Goal: Information Seeking & Learning: Check status

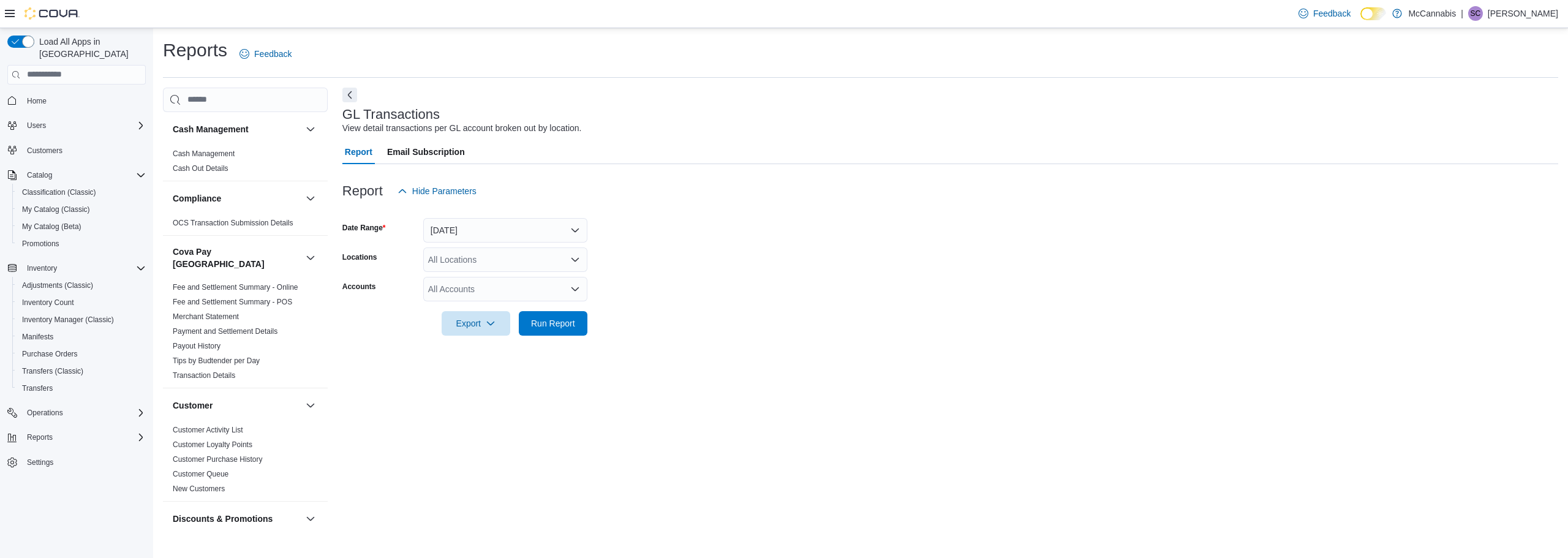
click at [57, 93] on span "Home" at bounding box center [84, 101] width 124 height 15
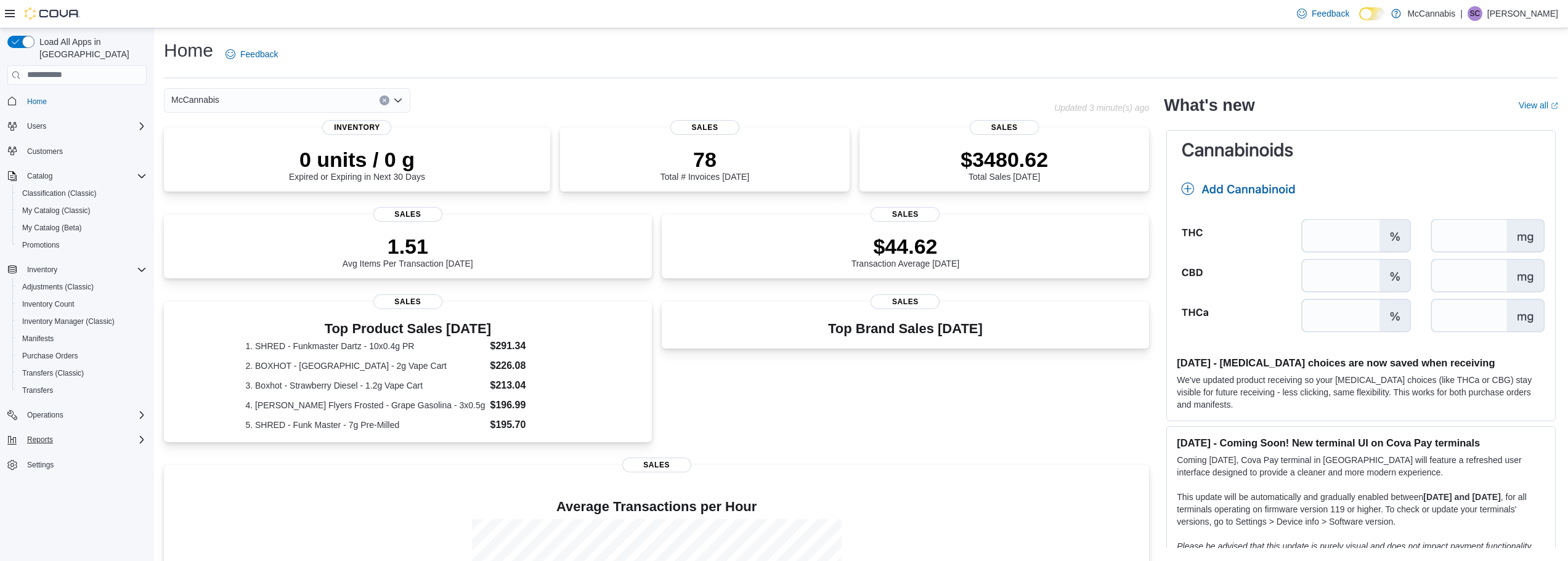
click at [66, 432] on div "Reports" at bounding box center [85, 439] width 125 height 14
click at [77, 484] on div "Reports" at bounding box center [81, 491] width 129 height 14
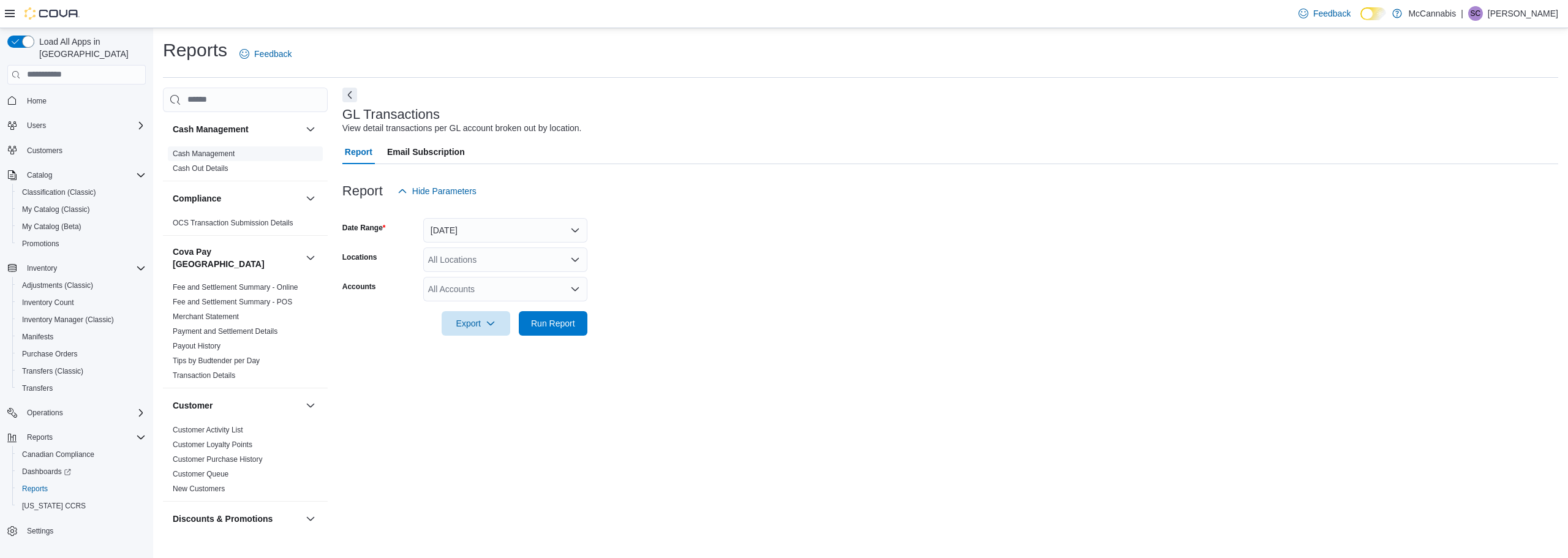
click at [247, 156] on span "Cash Management" at bounding box center [245, 154] width 155 height 14
click at [235, 154] on span "Cash Management" at bounding box center [245, 154] width 155 height 14
click at [230, 154] on link "Cash Management" at bounding box center [203, 154] width 62 height 9
click at [540, 232] on button "[DATE]" at bounding box center [505, 230] width 164 height 24
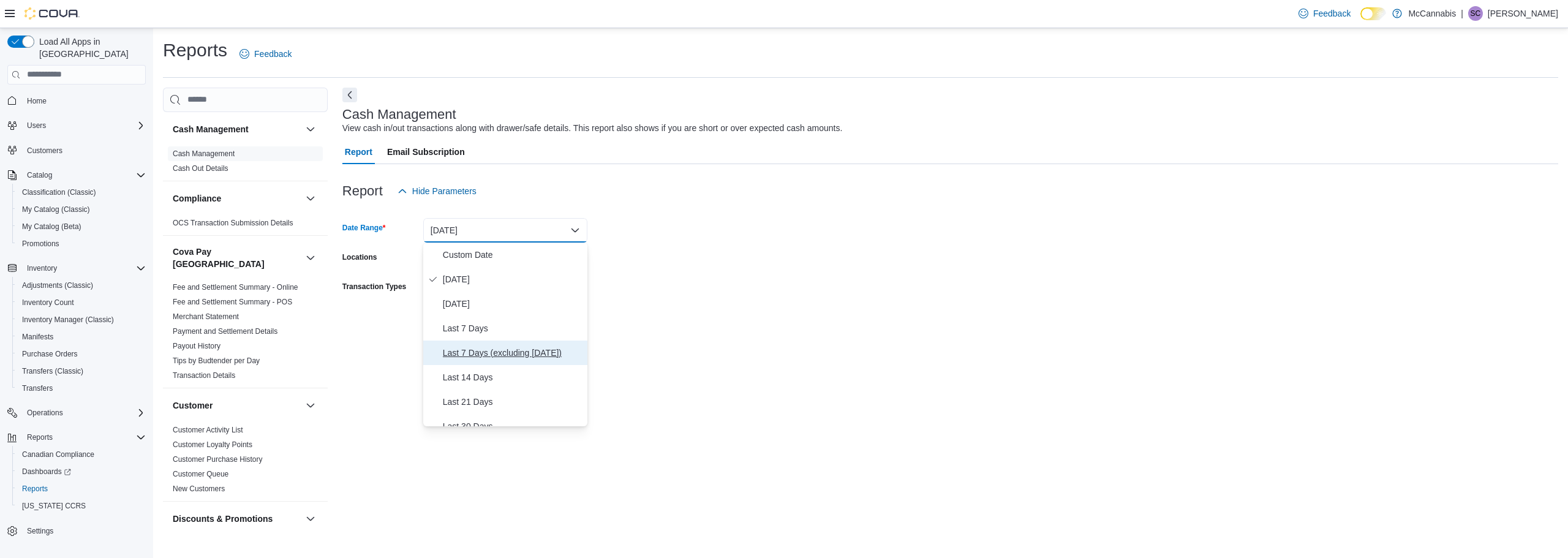
click at [535, 353] on span "Last 7 Days (excluding [DATE])" at bounding box center [512, 352] width 139 height 14
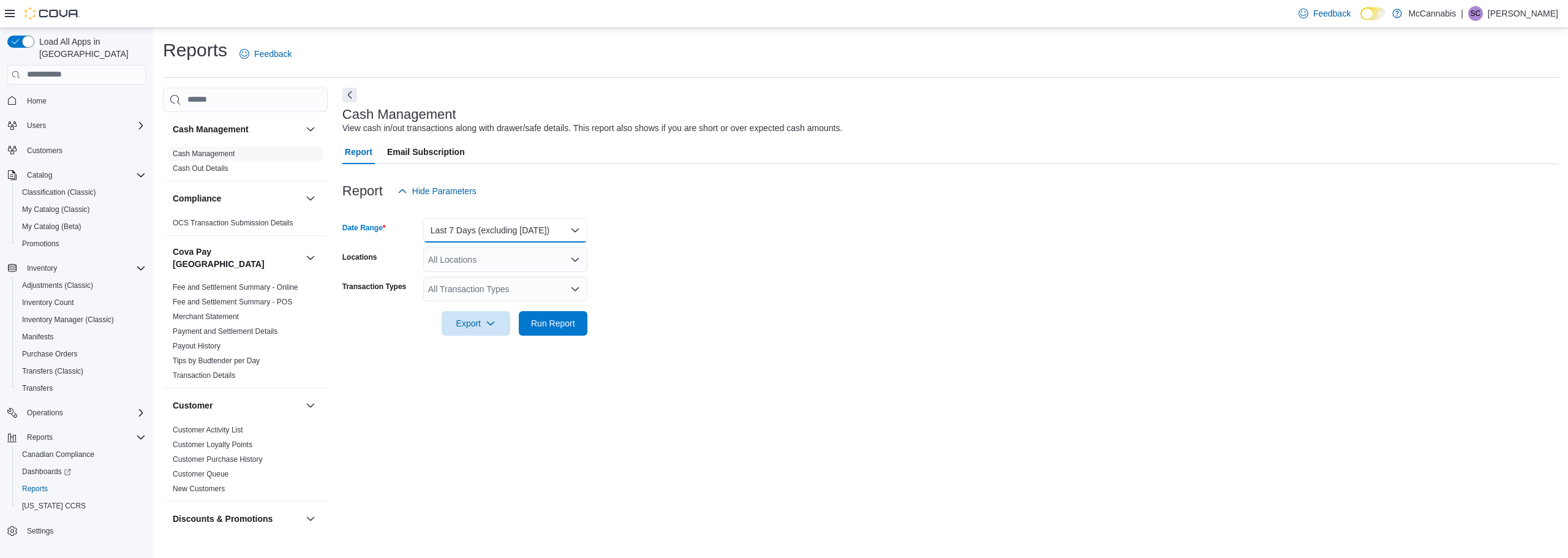
click at [554, 234] on button "Last 7 Days (excluding [DATE])" at bounding box center [505, 230] width 164 height 24
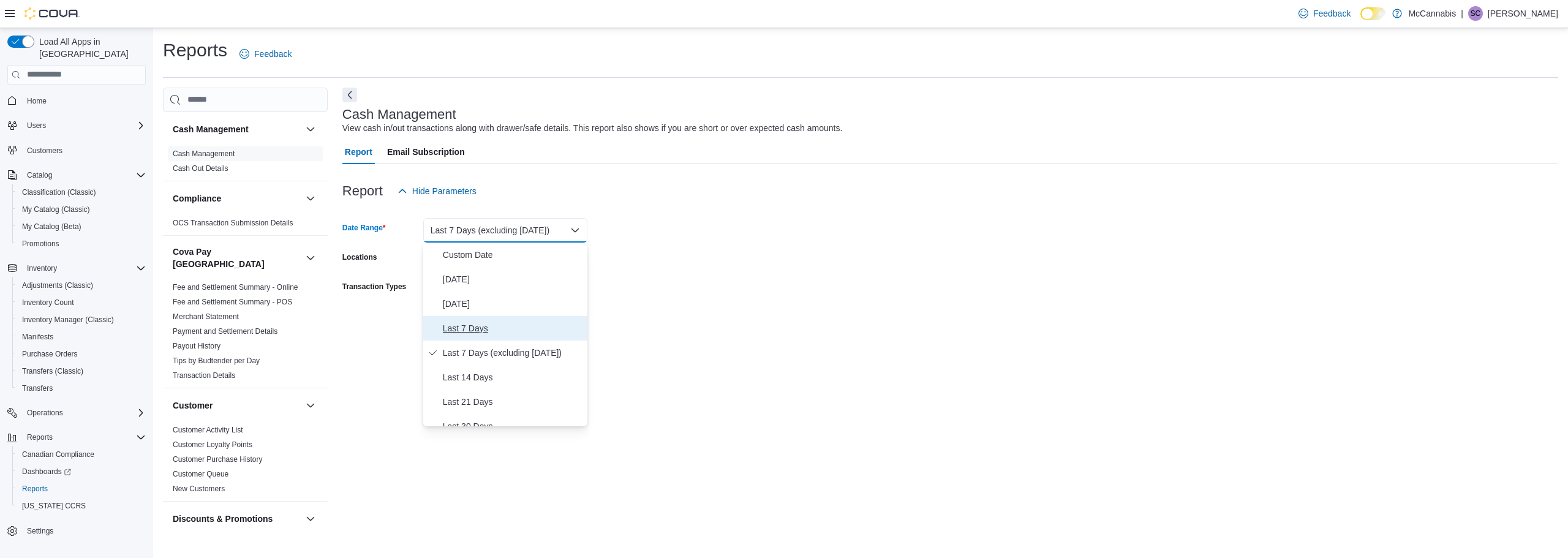
click at [536, 330] on span "Last 7 Days" at bounding box center [512, 328] width 139 height 14
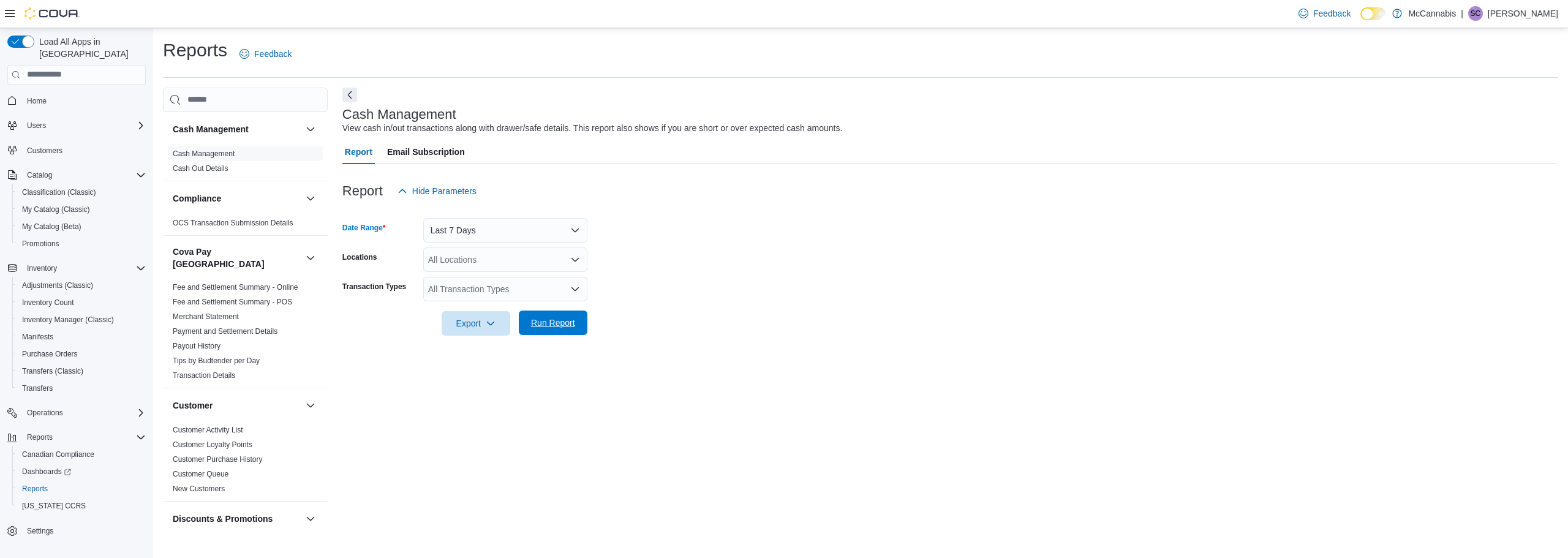
click at [543, 318] on span "Run Report" at bounding box center [553, 323] width 44 height 13
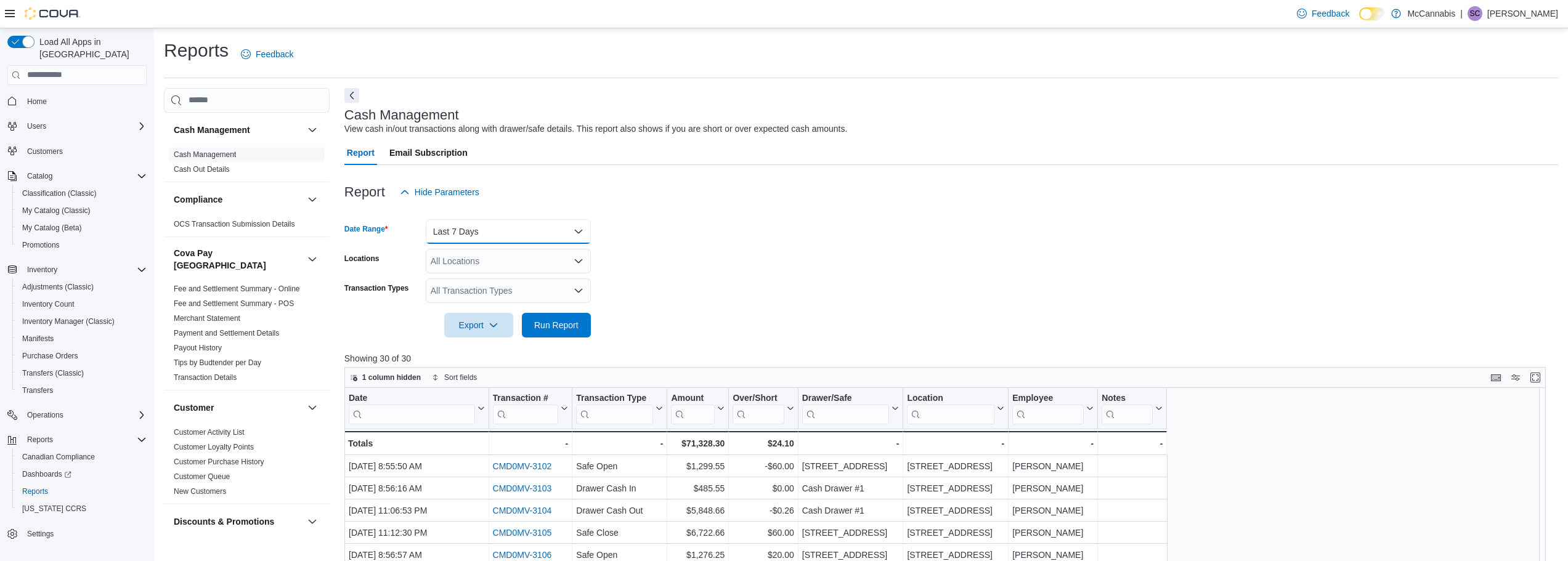
click at [578, 233] on button "Last 7 Days" at bounding box center [508, 231] width 165 height 24
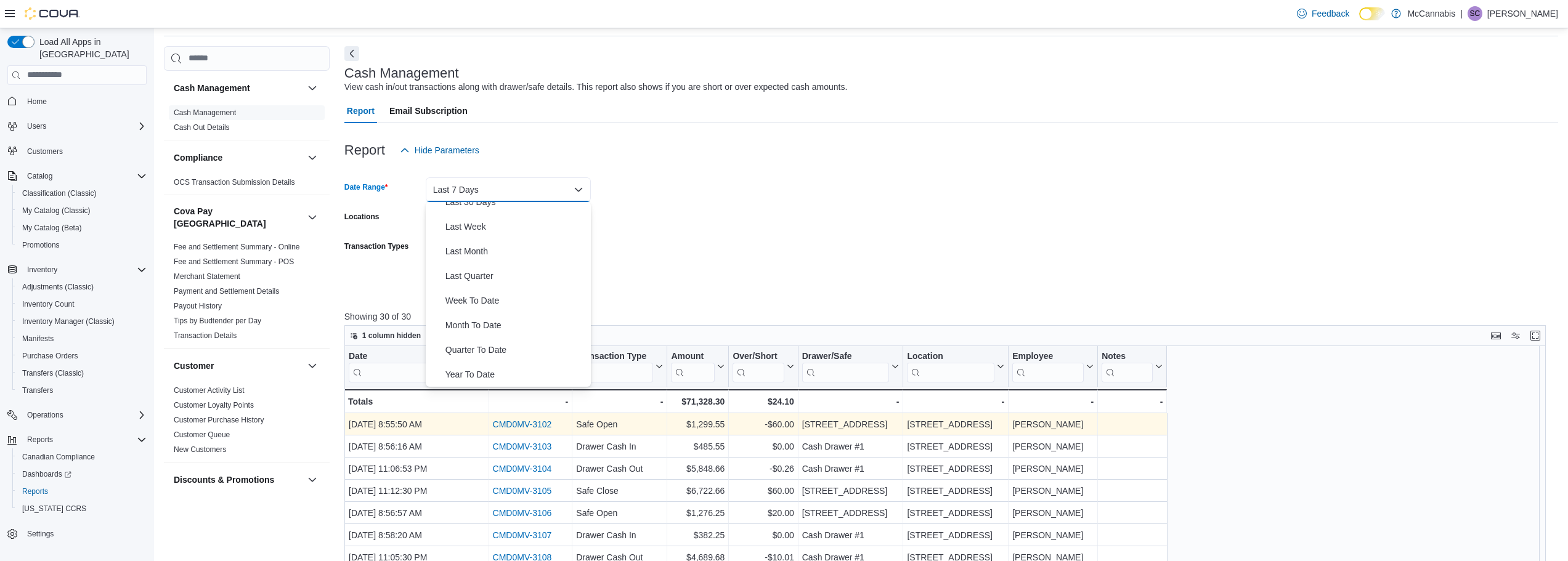
scroll to position [61, 0]
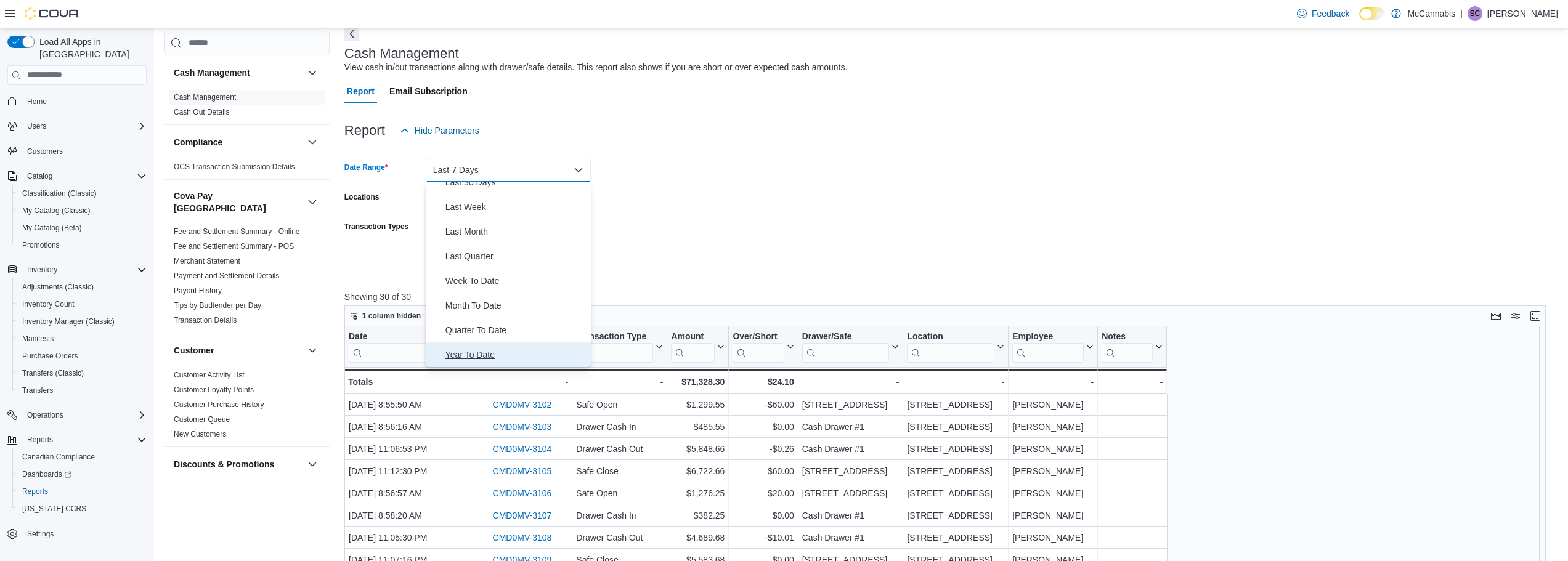
click at [518, 359] on span "Year To Date" at bounding box center [515, 354] width 140 height 14
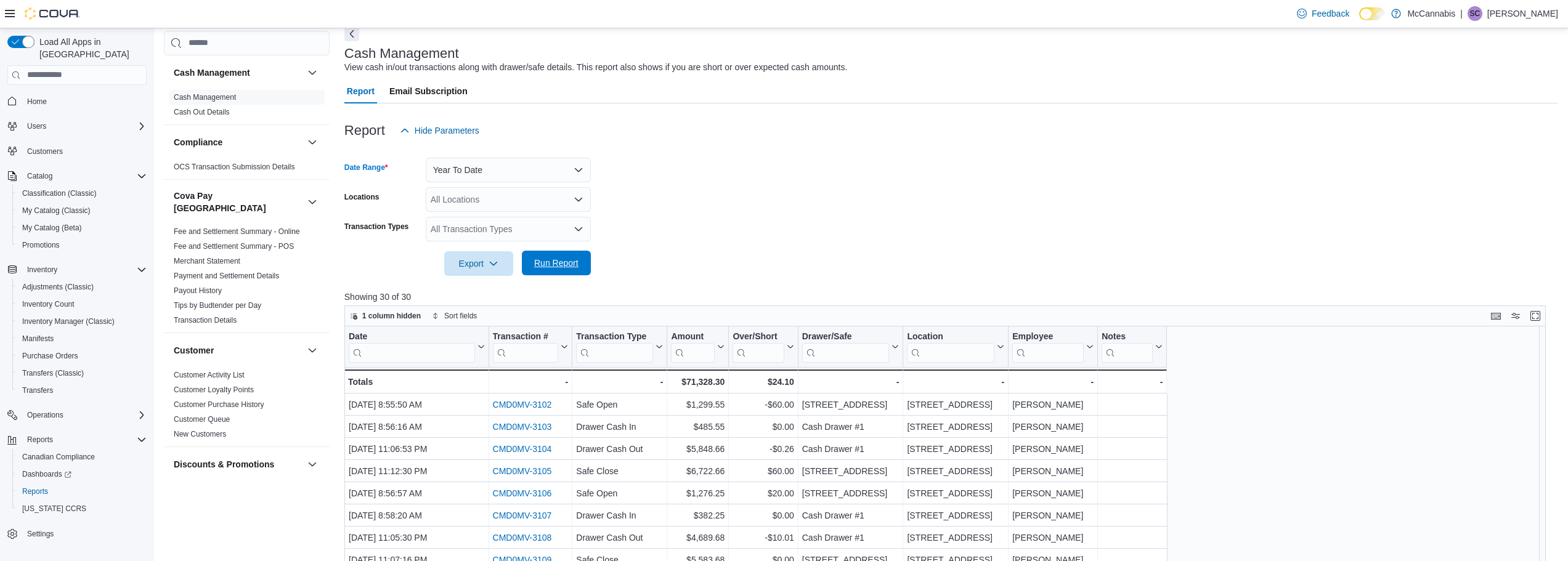
click at [564, 268] on span "Run Report" at bounding box center [556, 263] width 44 height 13
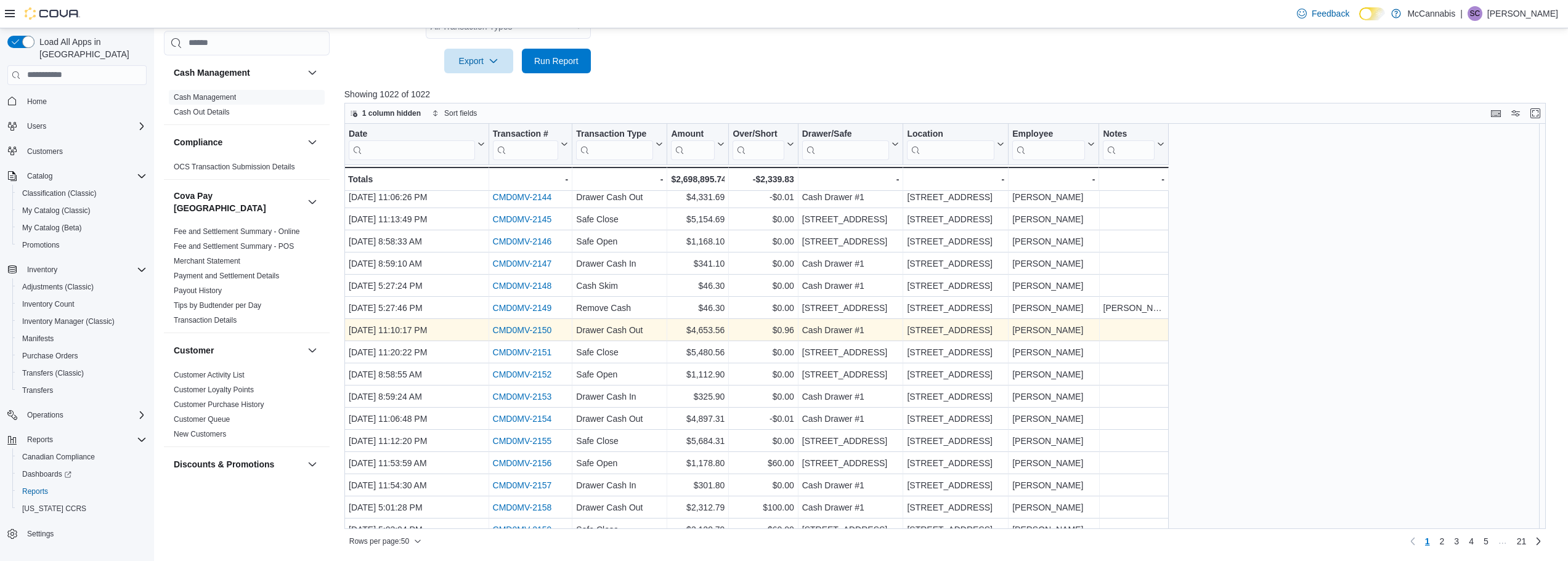
scroll to position [770, 0]
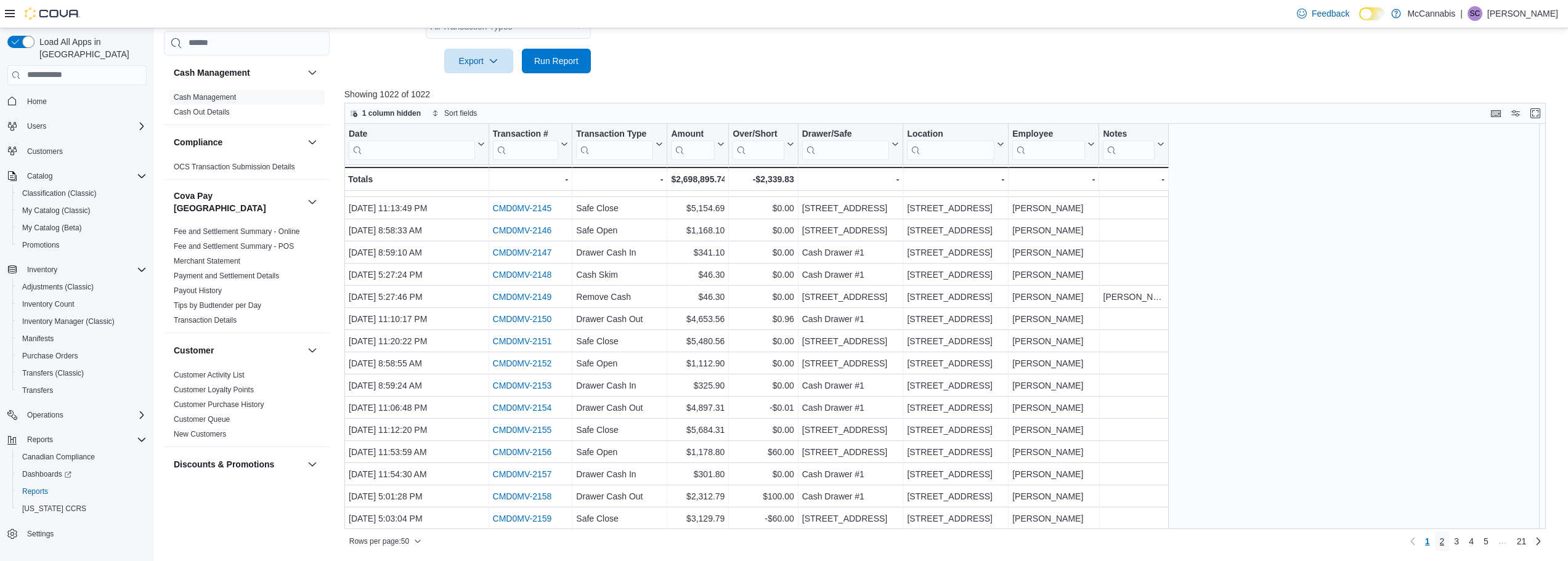
click at [1446, 542] on link "2" at bounding box center [1441, 541] width 14 height 20
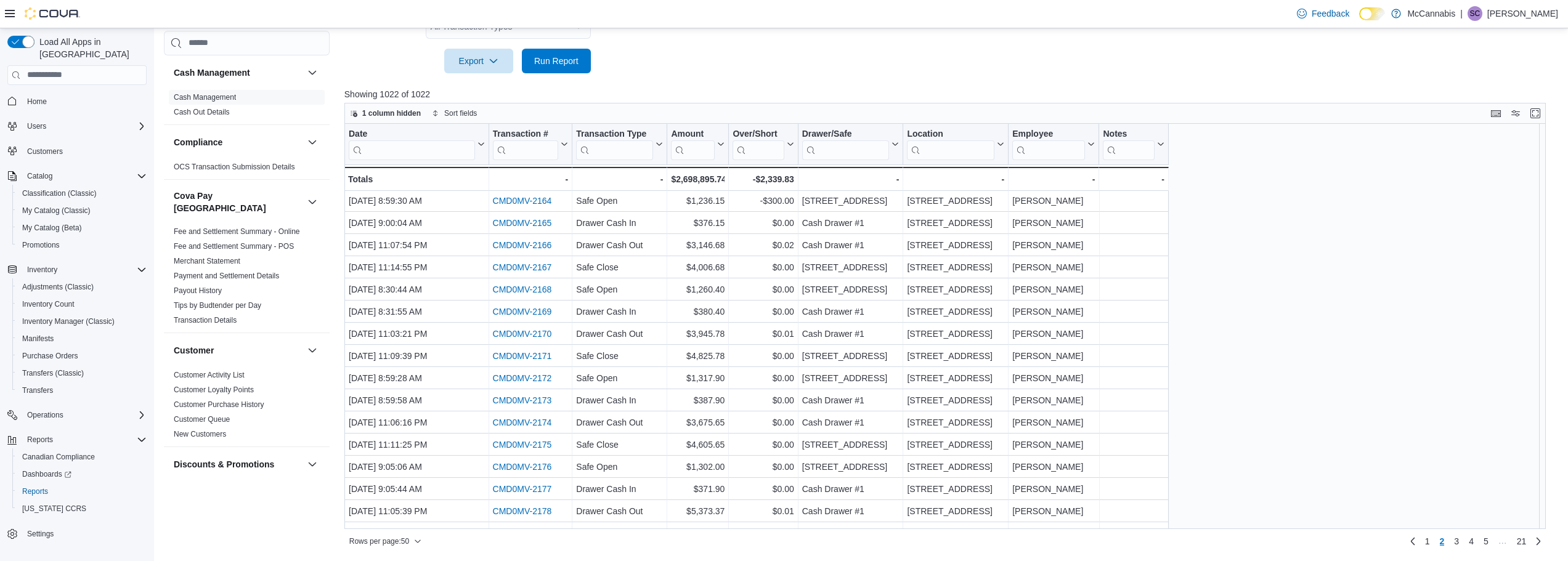
scroll to position [0, 0]
click at [1430, 542] on span "1" at bounding box center [1426, 541] width 5 height 13
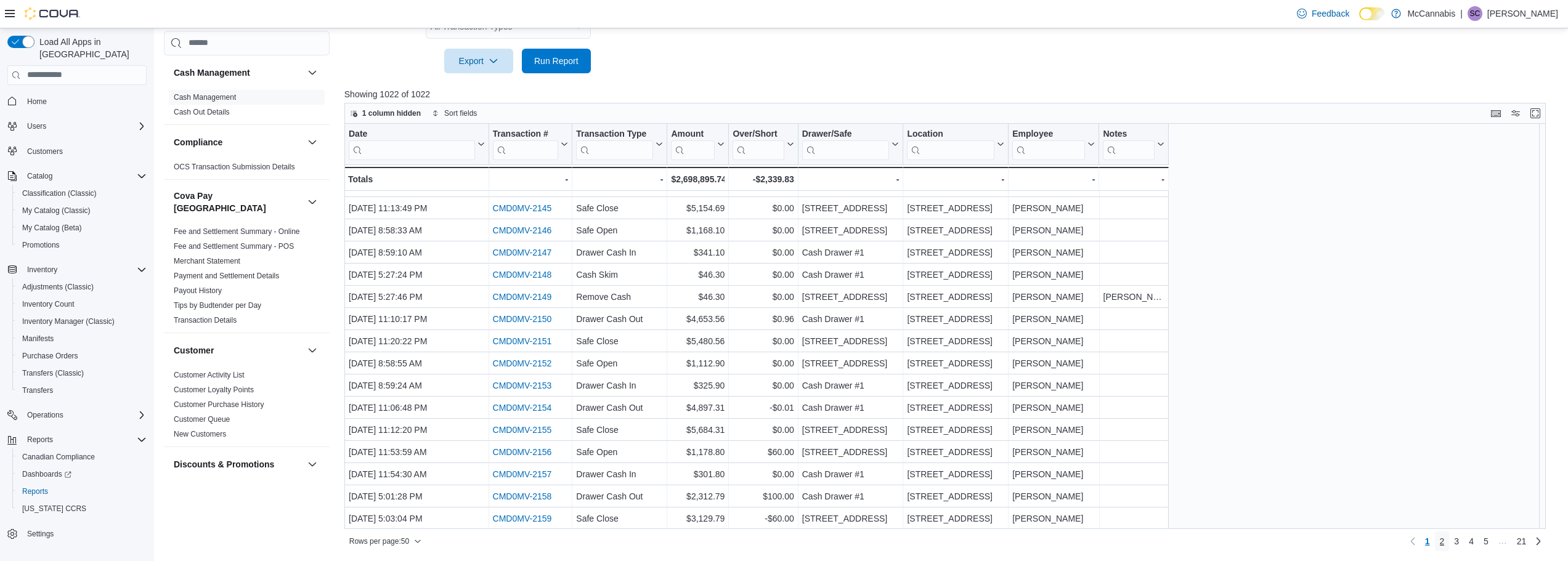
click at [1444, 539] on span "2" at bounding box center [1441, 541] width 5 height 13
click at [1463, 538] on link "3" at bounding box center [1456, 541] width 14 height 20
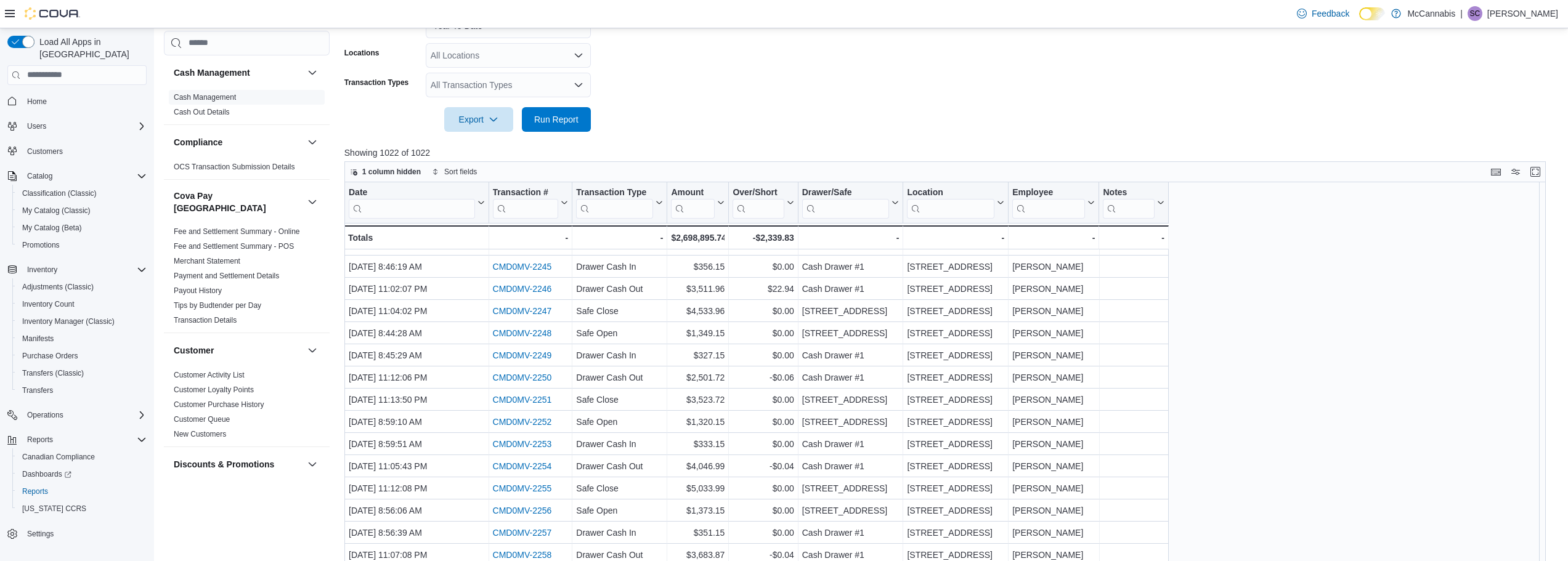
scroll to position [264, 0]
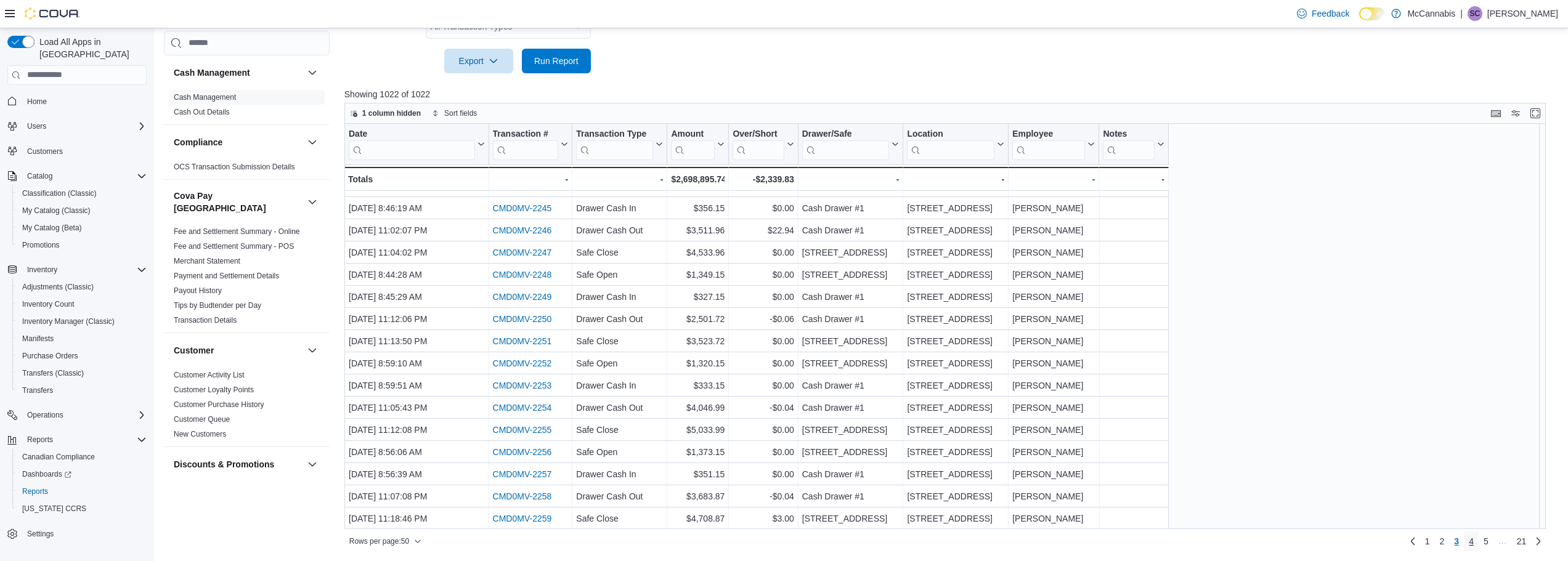
click at [1473, 547] on span "4" at bounding box center [1470, 541] width 5 height 13
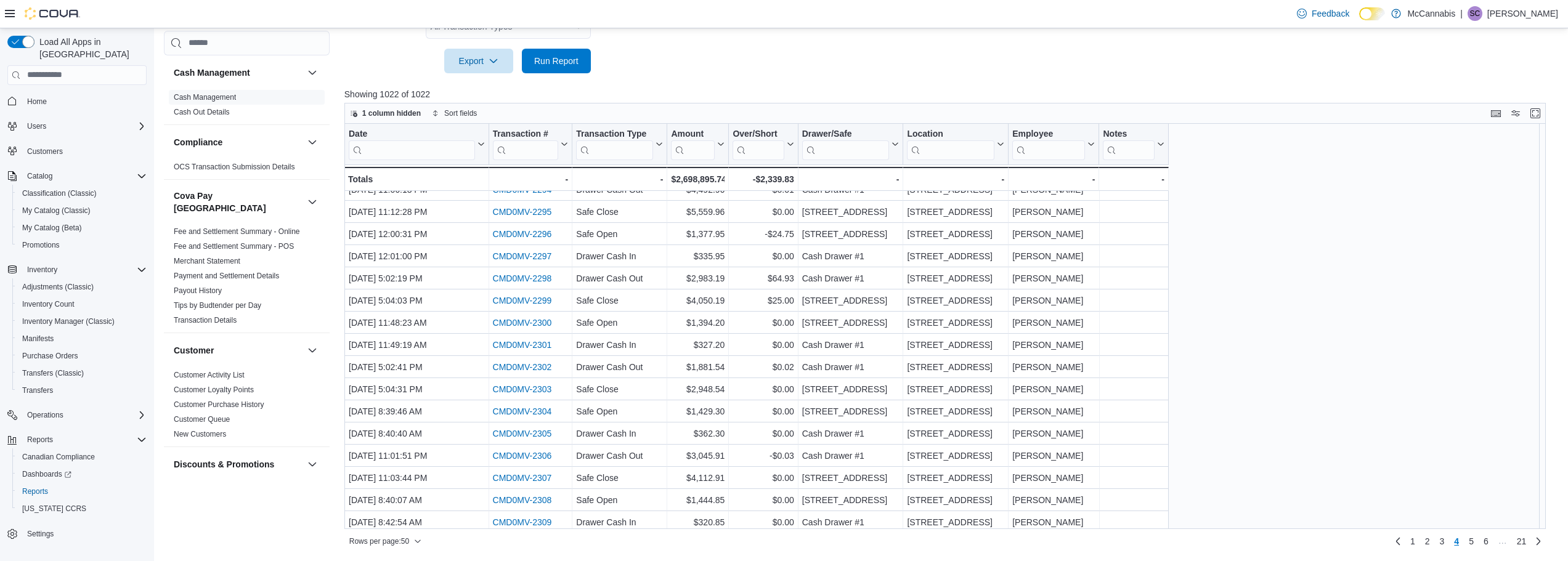
scroll to position [770, 0]
click at [1473, 542] on span "5" at bounding box center [1470, 541] width 5 height 13
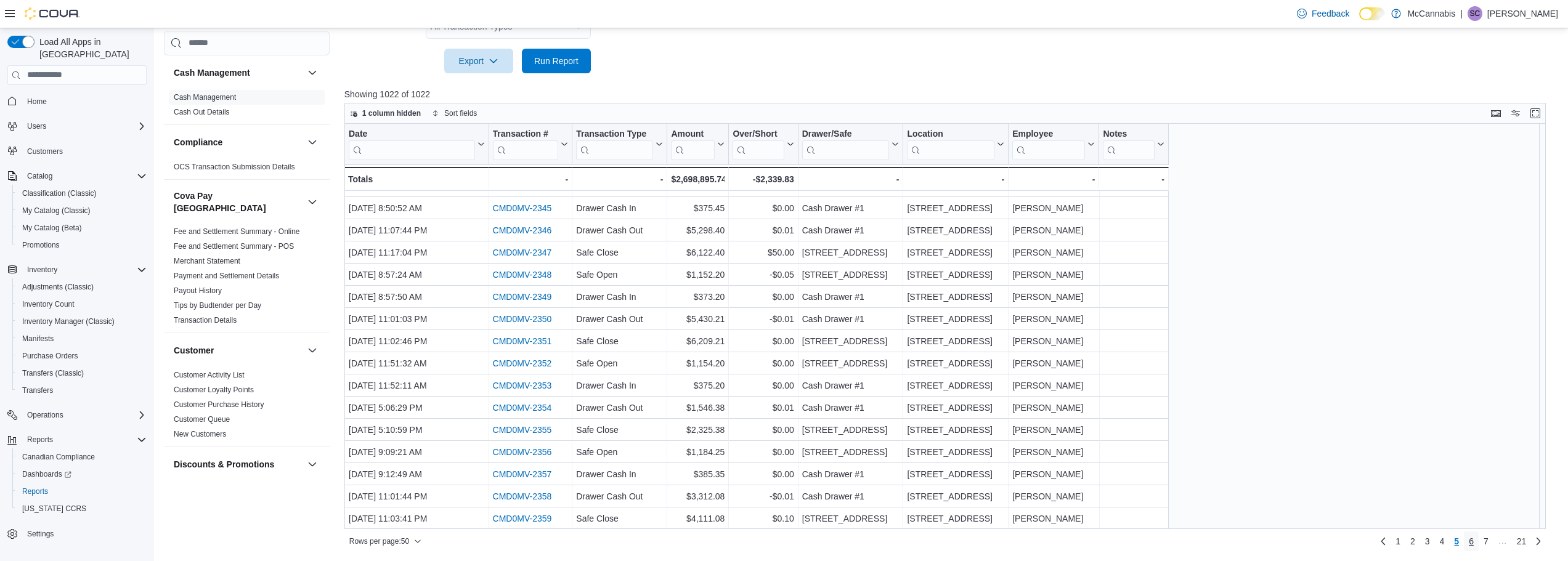
click at [1479, 548] on link "6" at bounding box center [1470, 541] width 14 height 20
click at [1475, 539] on link "7" at bounding box center [1470, 541] width 14 height 20
click at [1473, 548] on span "8" at bounding box center [1470, 541] width 5 height 20
click at [1469, 546] on span "9" at bounding box center [1465, 541] width 5 height 13
click at [1469, 548] on span "10" at bounding box center [1464, 541] width 10 height 20
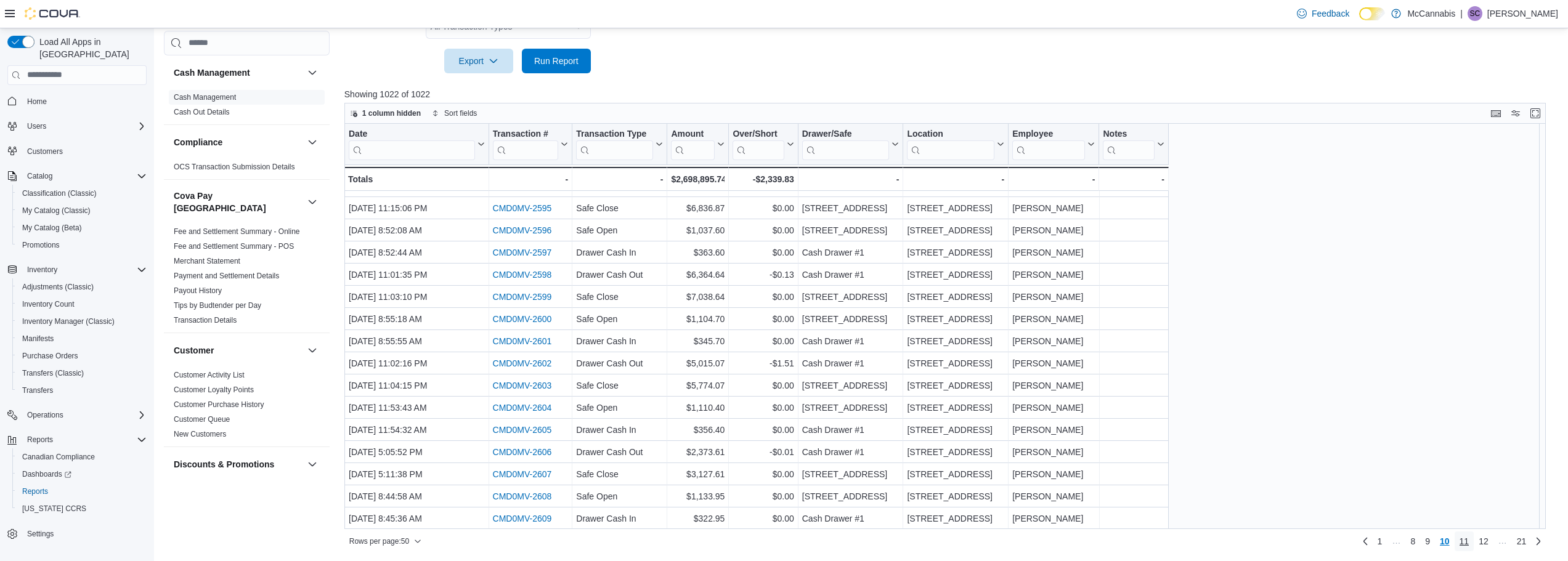
click at [1469, 548] on span "11" at bounding box center [1464, 541] width 10 height 20
click at [1469, 548] on span "12" at bounding box center [1464, 541] width 10 height 20
click at [1467, 548] on link "13" at bounding box center [1464, 541] width 20 height 20
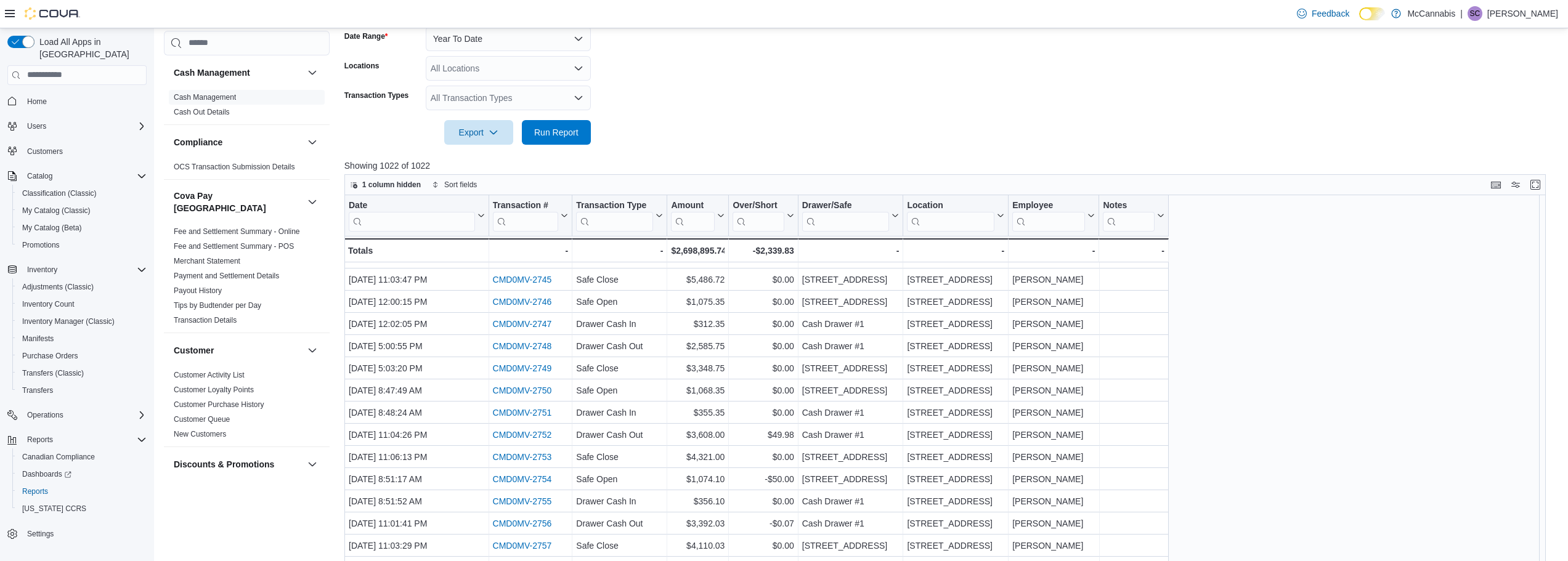
scroll to position [264, 0]
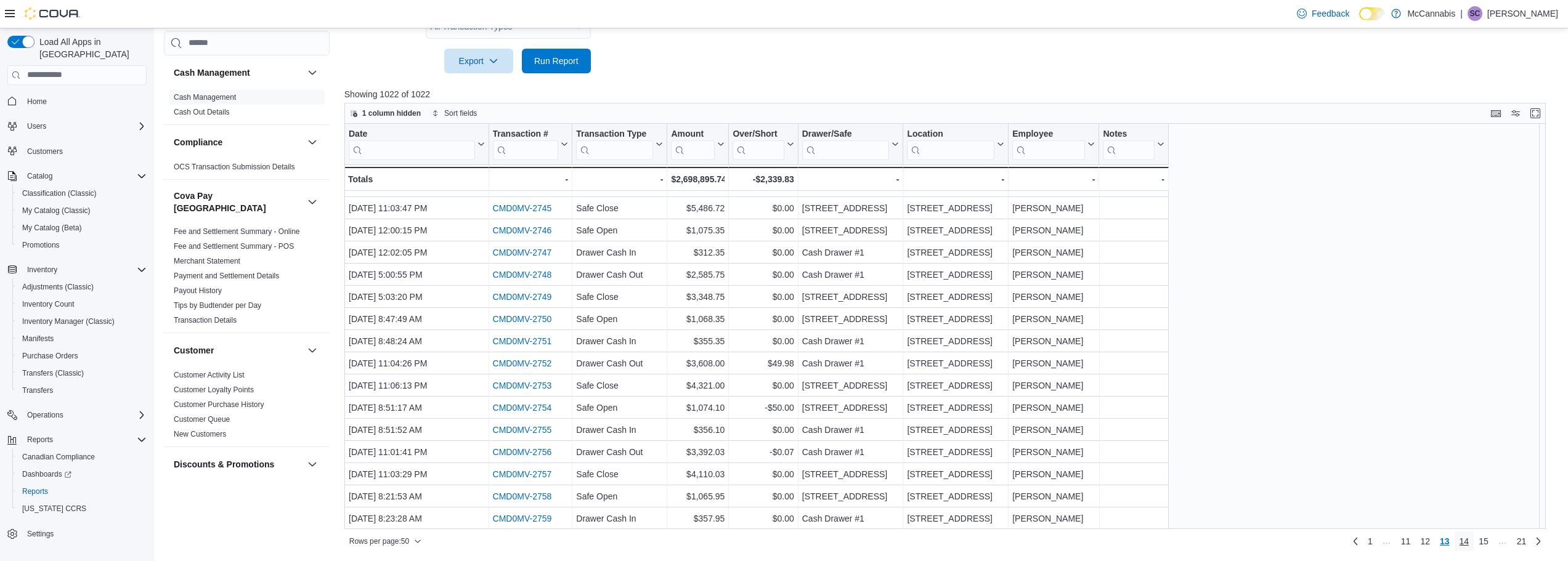
click at [1469, 538] on span "14" at bounding box center [1464, 541] width 10 height 13
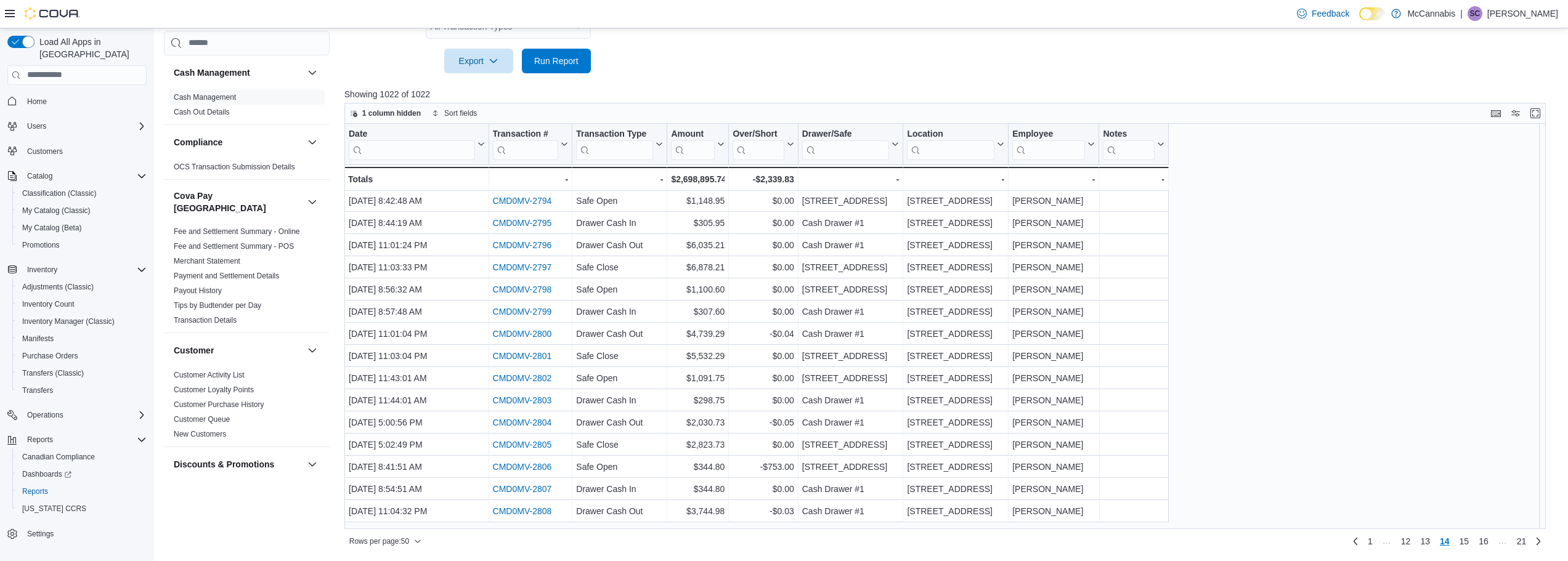
scroll to position [770, 0]
click at [1469, 547] on span "15" at bounding box center [1464, 541] width 10 height 13
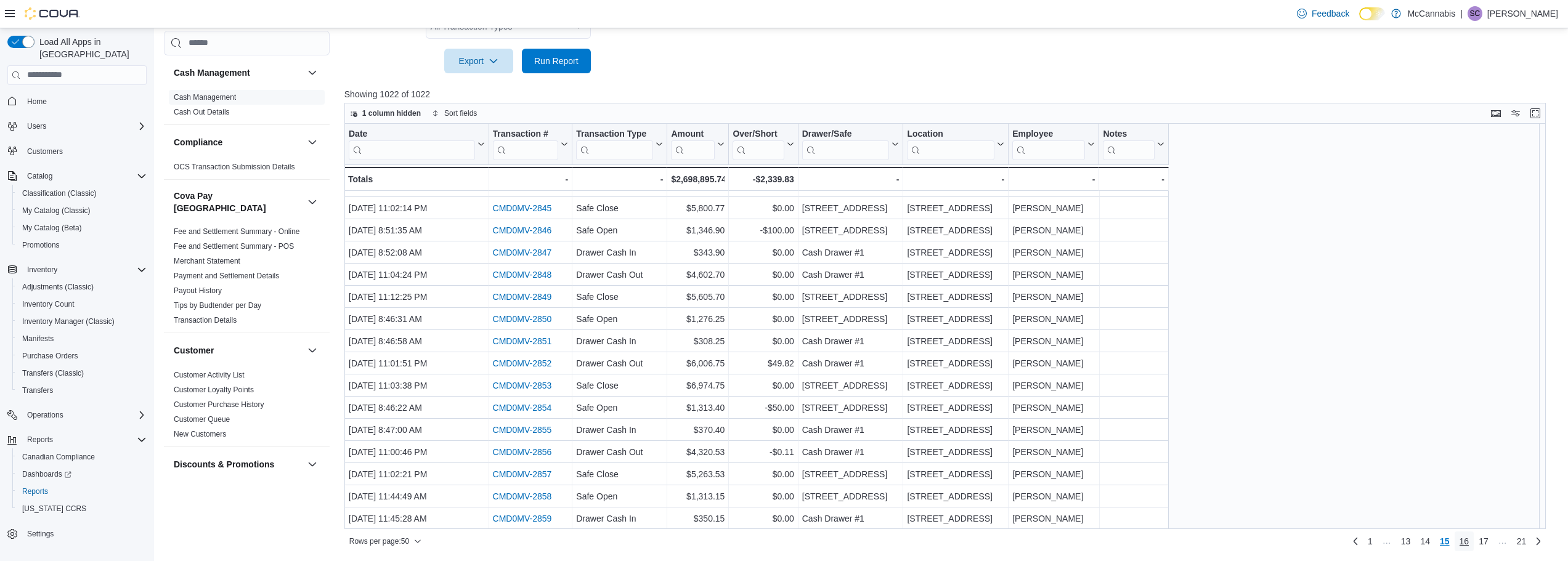
click at [1474, 543] on link "16" at bounding box center [1464, 541] width 20 height 20
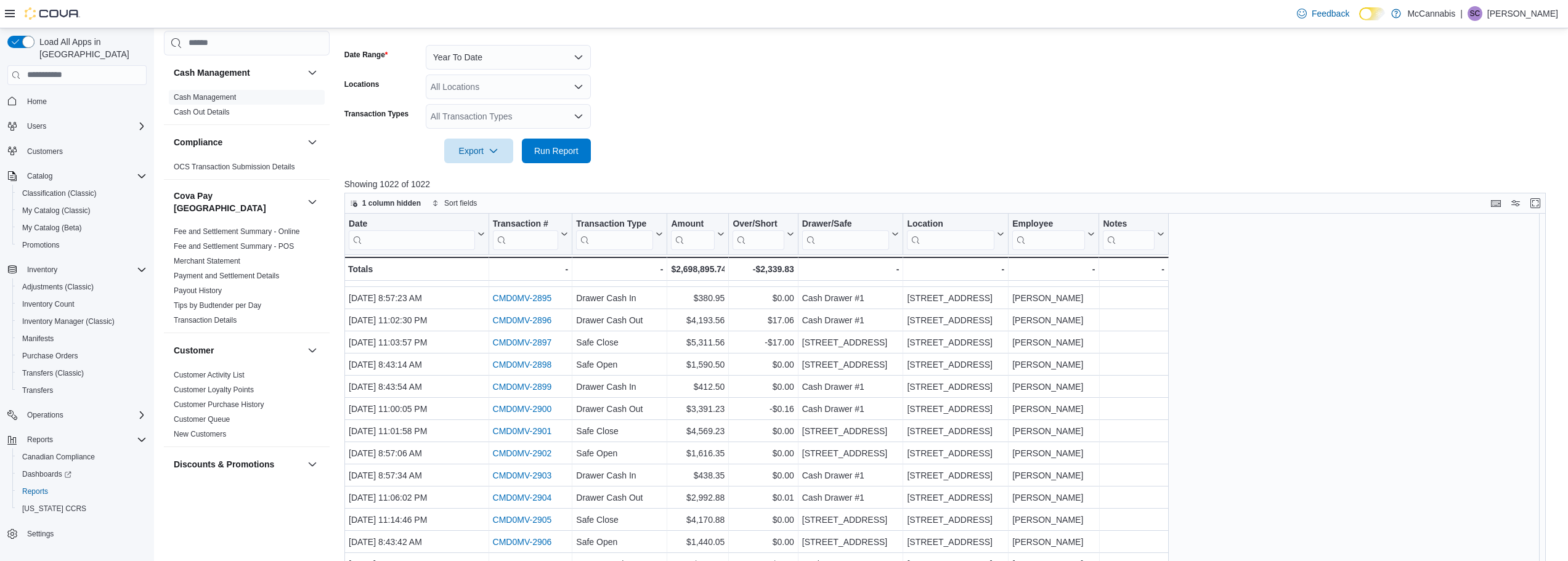
scroll to position [264, 0]
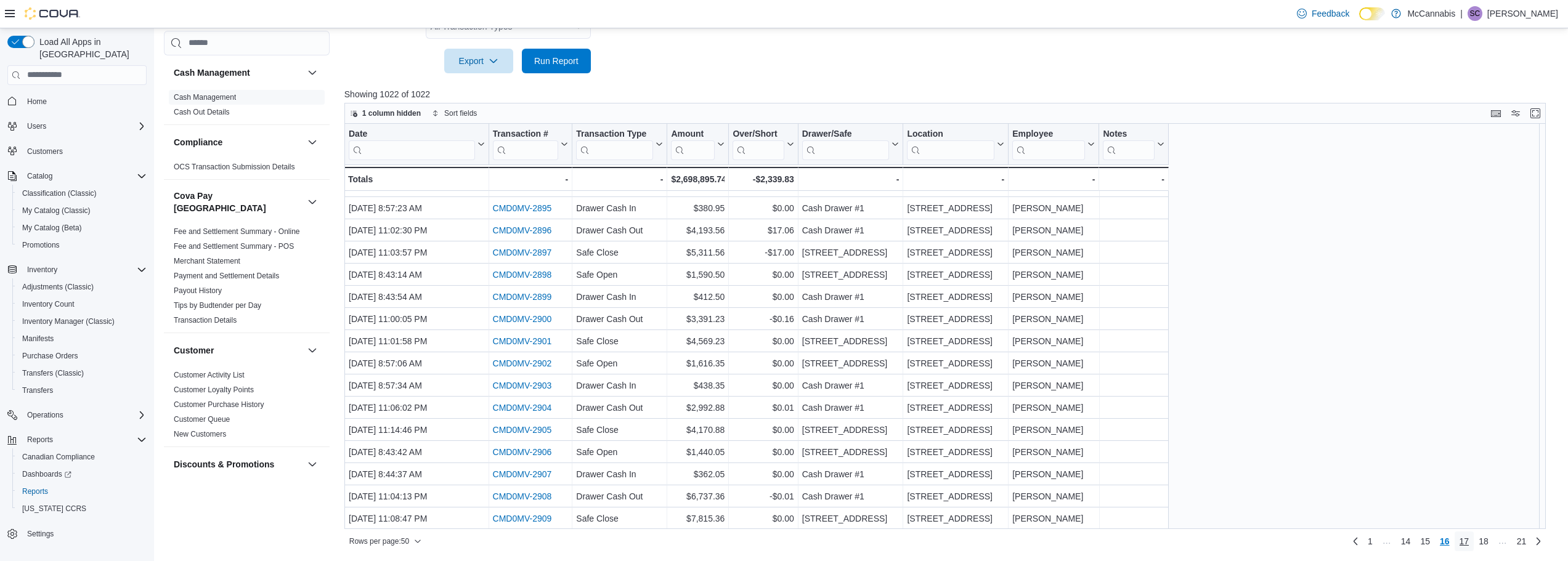
click at [1469, 544] on span "17" at bounding box center [1464, 541] width 10 height 13
click at [1468, 545] on span "18" at bounding box center [1462, 541] width 10 height 13
click at [1488, 545] on span "19" at bounding box center [1482, 541] width 10 height 13
click at [1507, 545] on span "20" at bounding box center [1501, 541] width 10 height 13
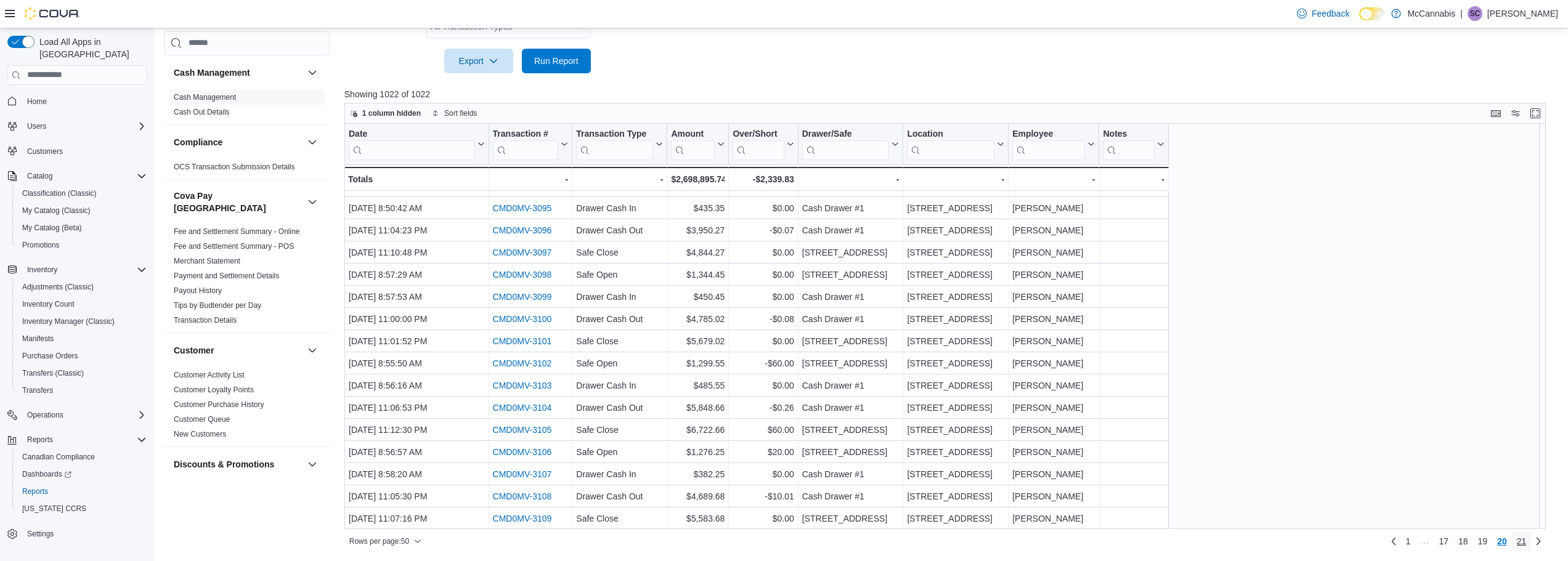
click at [1526, 545] on span "21" at bounding box center [1521, 541] width 10 height 13
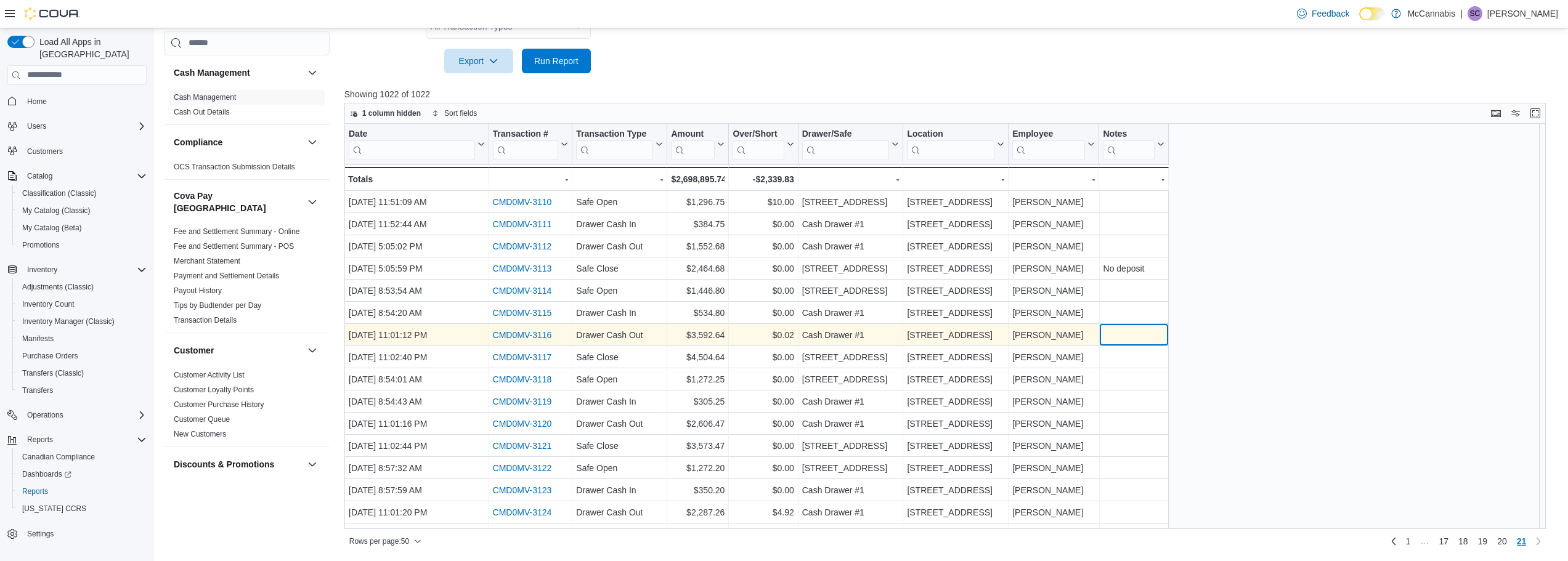
click at [1127, 334] on div "- Notes, column 9, row 1007" at bounding box center [1132, 335] width 61 height 14
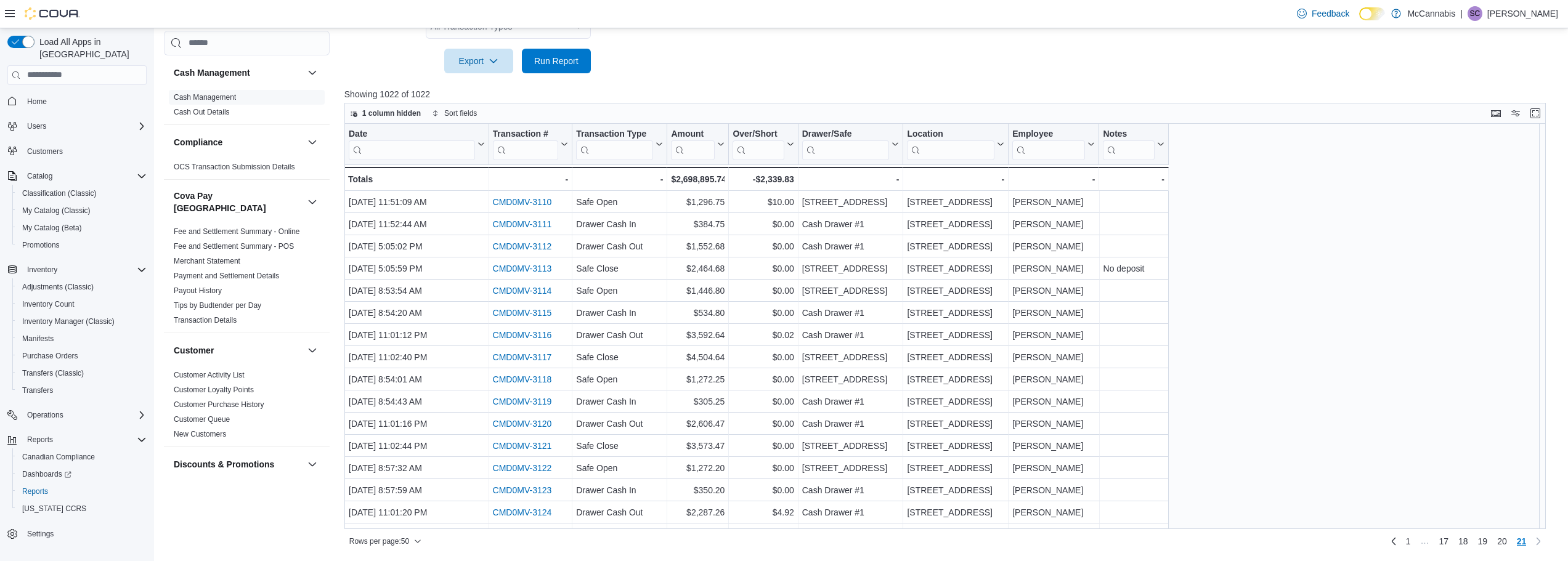
click at [1272, 291] on div "Date Click to view column header actions Transaction # Click to view column hea…" at bounding box center [949, 326] width 1210 height 406
